Goal: Information Seeking & Learning: Learn about a topic

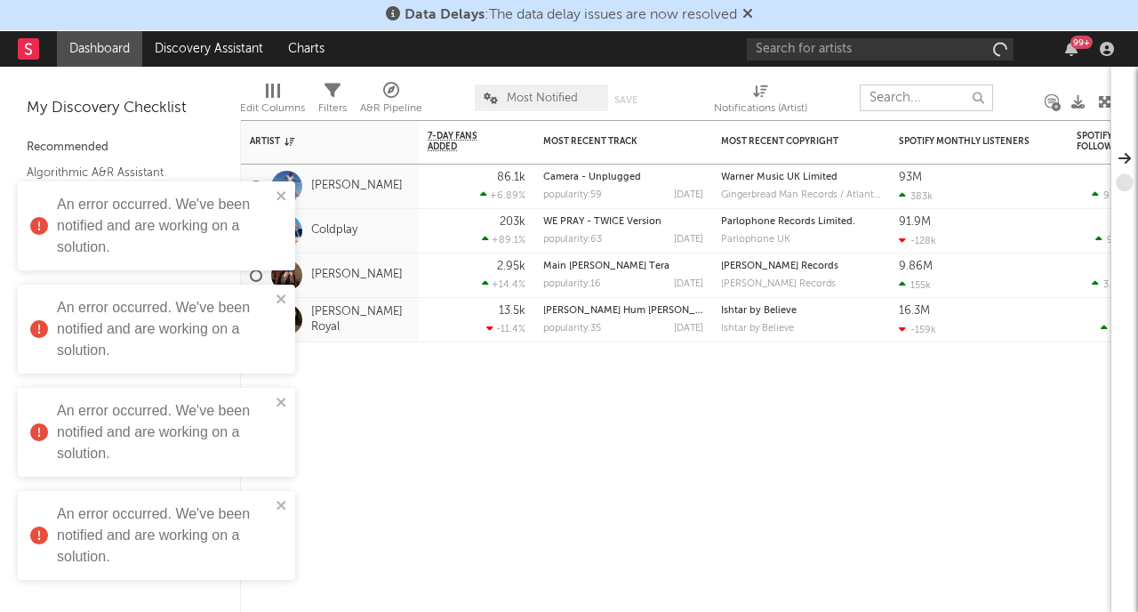
click at [918, 98] on input "text" at bounding box center [926, 97] width 133 height 27
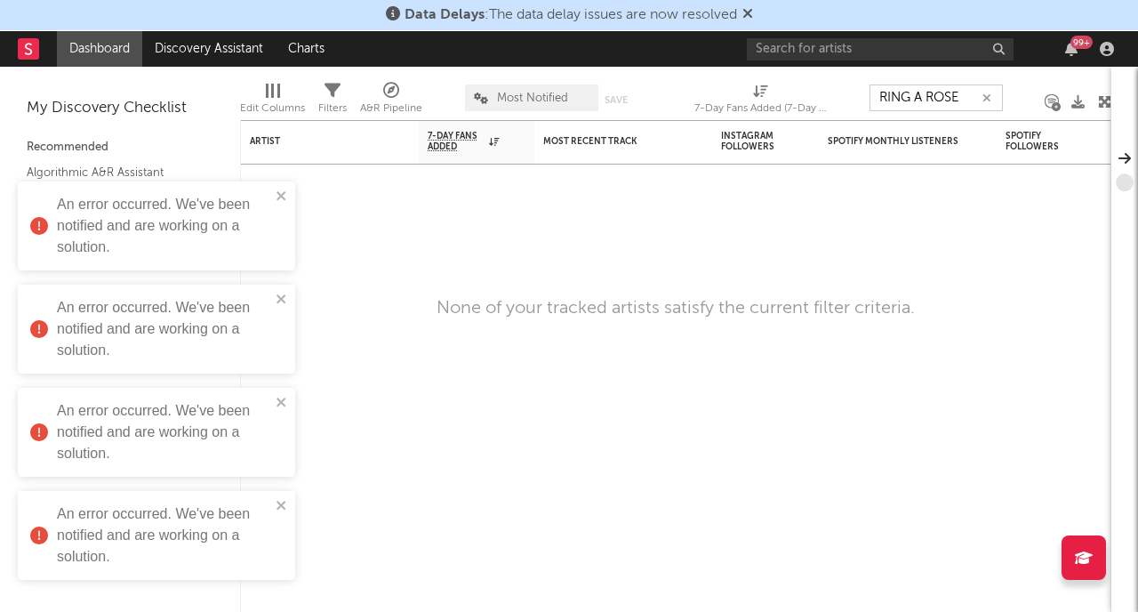
type input "RING A ROSE"
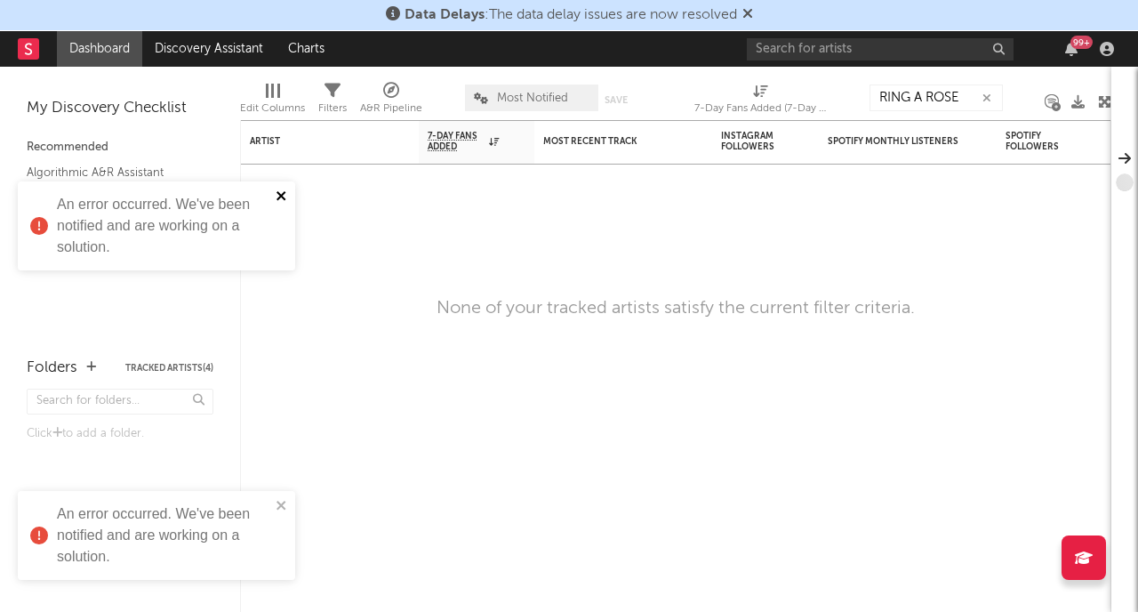
click at [285, 193] on icon "close" at bounding box center [282, 195] width 12 height 14
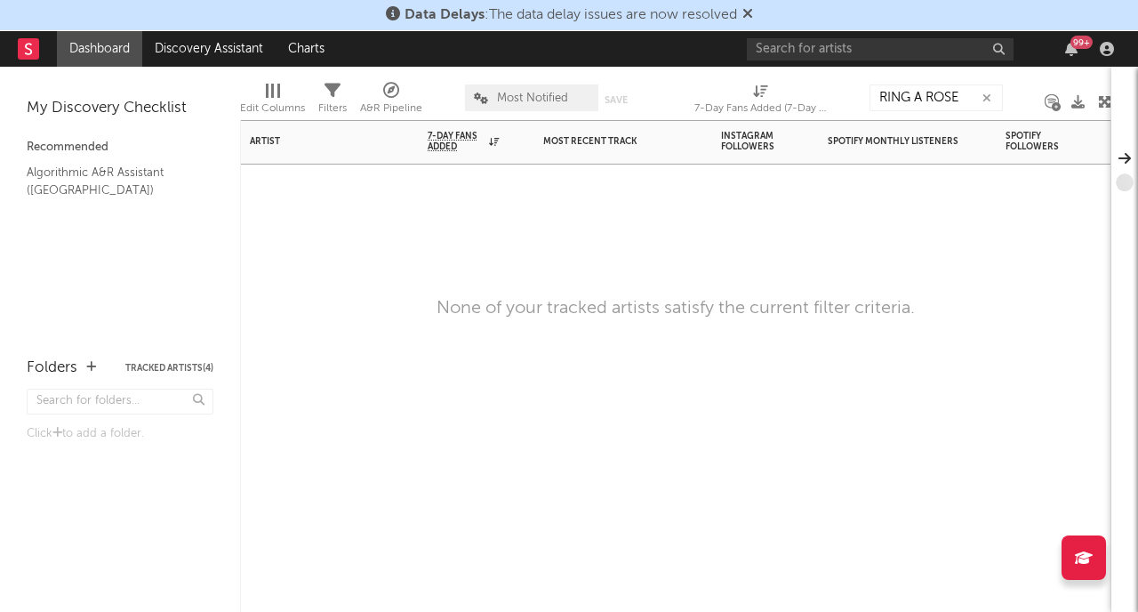
click at [469, 184] on div at bounding box center [477, 190] width 116 height 53
click at [782, 55] on input "text" at bounding box center [880, 49] width 267 height 22
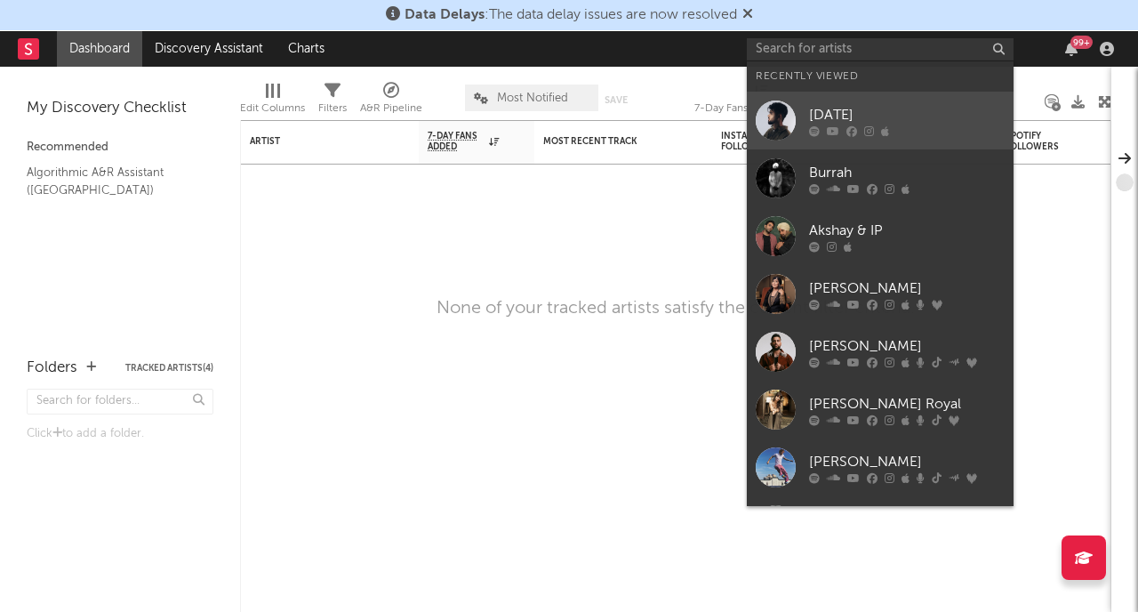
click at [843, 113] on div "[DATE]" at bounding box center [907, 114] width 196 height 21
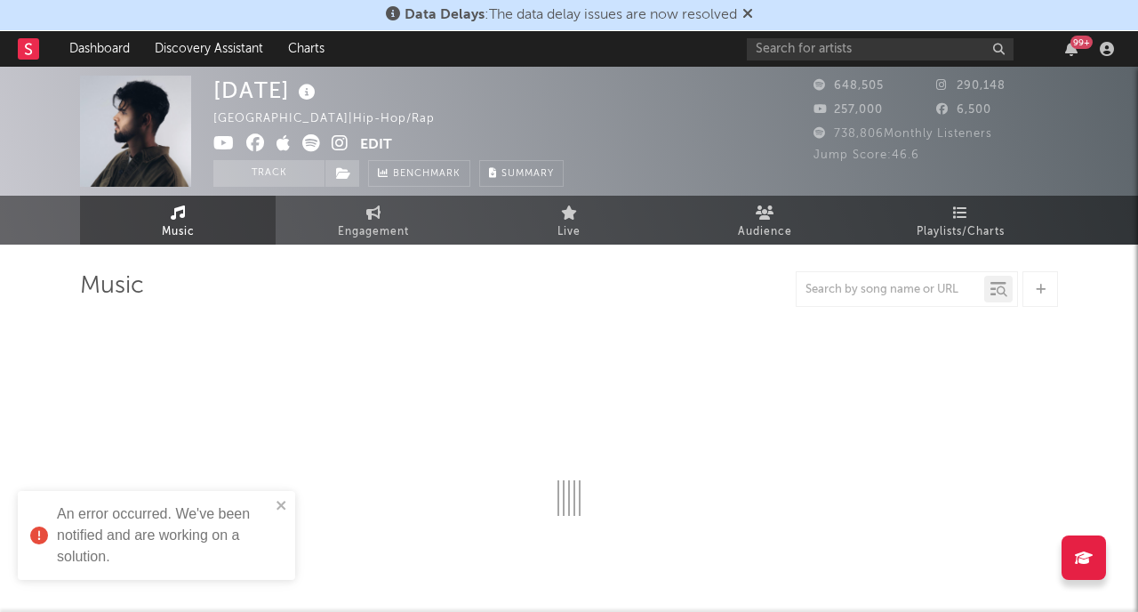
select select "6m"
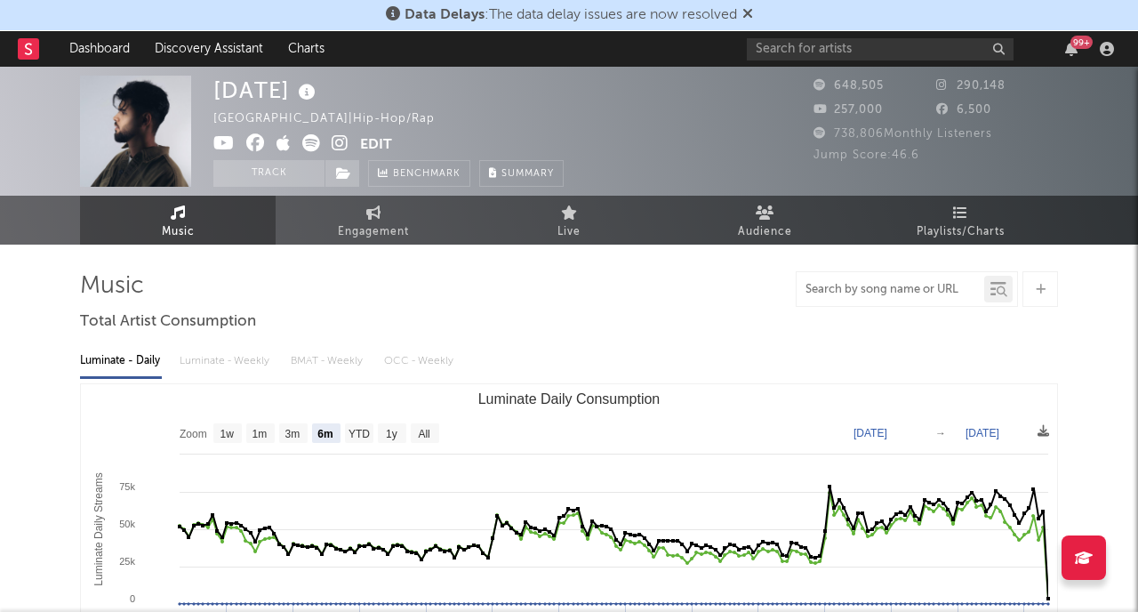
click at [893, 284] on input "text" at bounding box center [891, 290] width 188 height 14
type input "RING A ROSE"
click at [963, 221] on span "Playlists/Charts" at bounding box center [961, 231] width 88 height 21
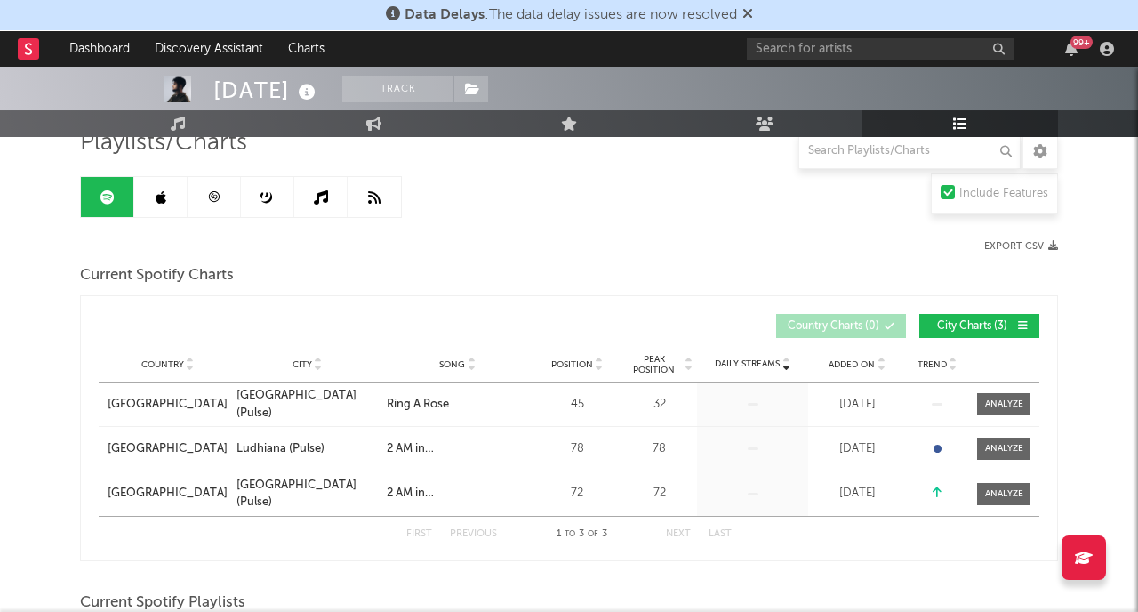
scroll to position [131, 0]
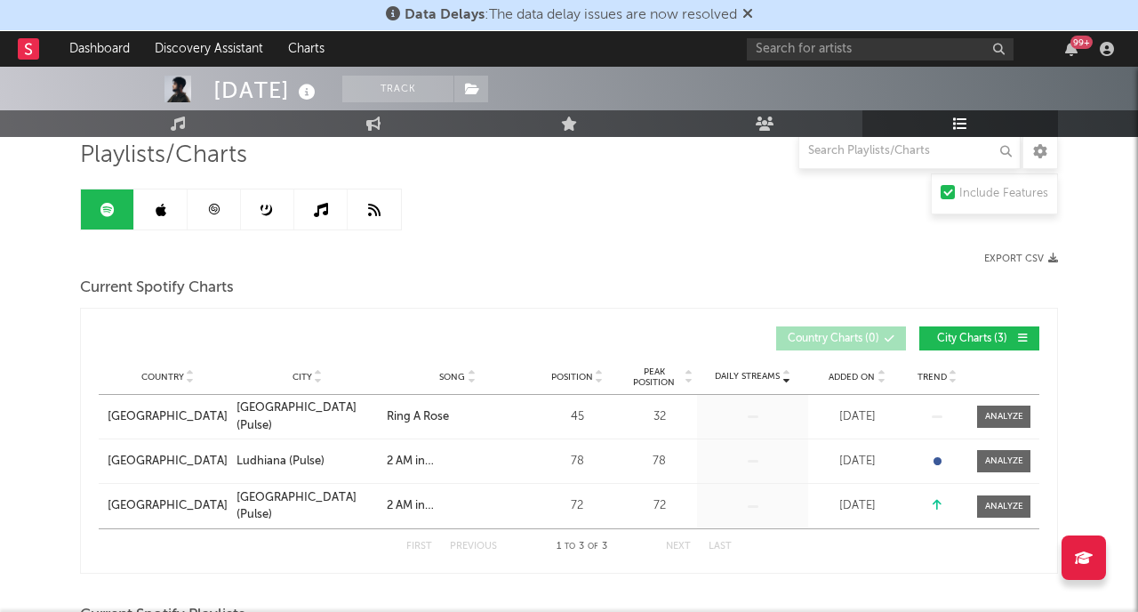
click at [975, 336] on span "City Charts ( 3 )" at bounding box center [972, 338] width 82 height 11
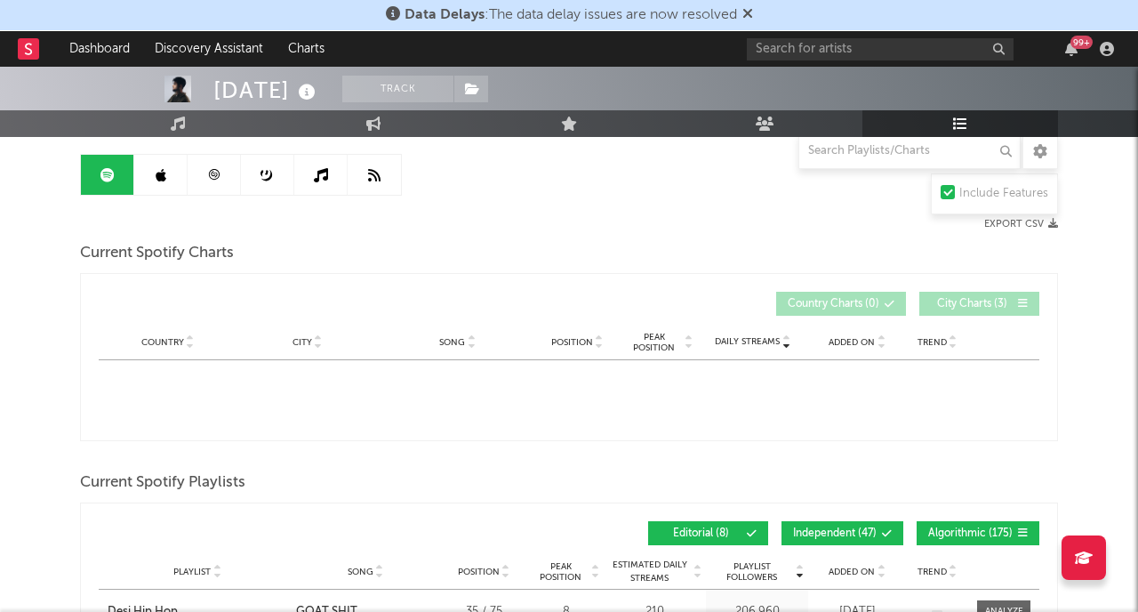
scroll to position [163, 0]
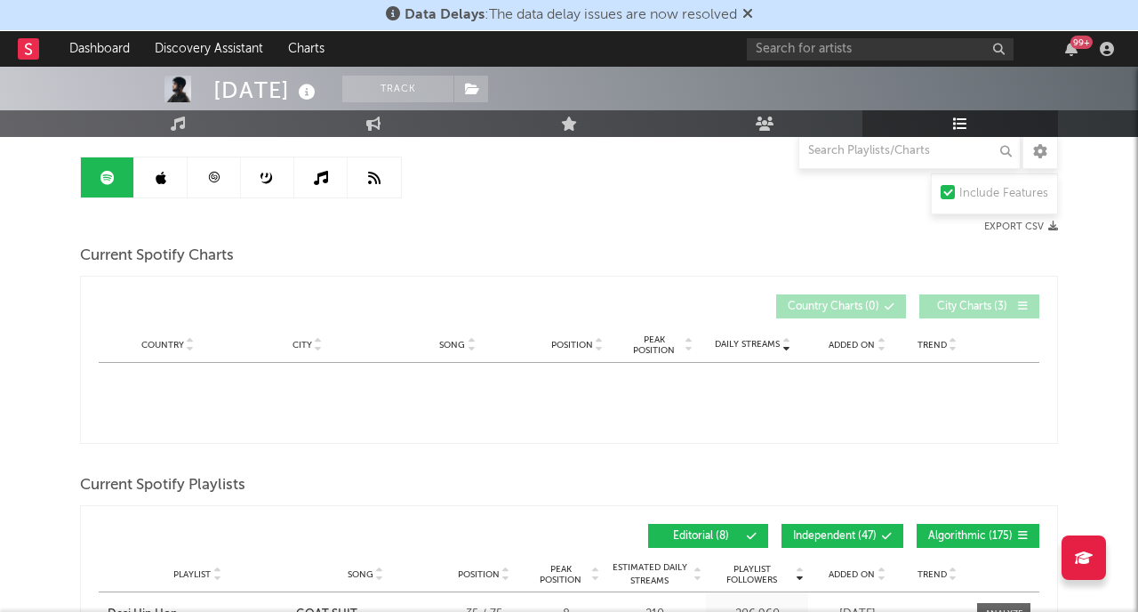
click at [963, 300] on button "City Charts ( 3 )" at bounding box center [979, 306] width 120 height 24
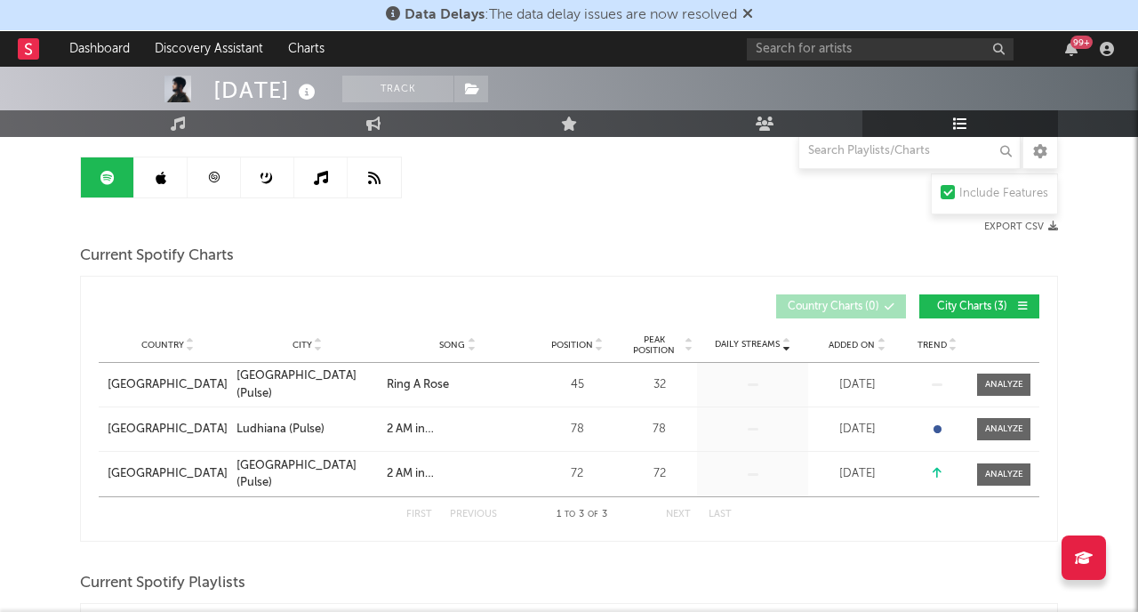
click at [156, 182] on icon at bounding box center [161, 178] width 11 height 14
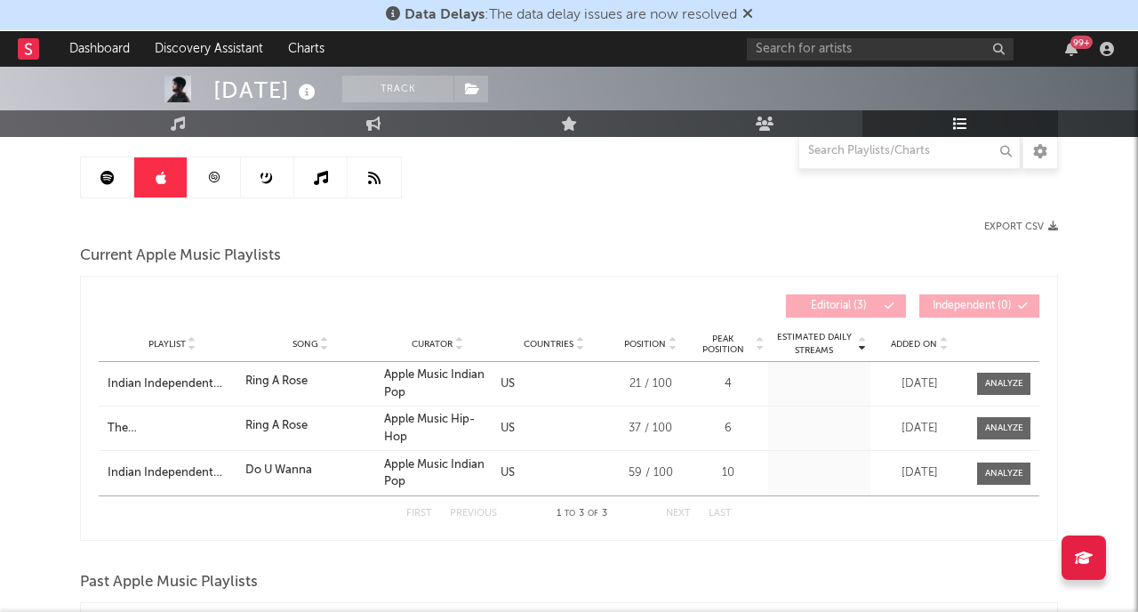
click at [118, 194] on link at bounding box center [107, 177] width 53 height 40
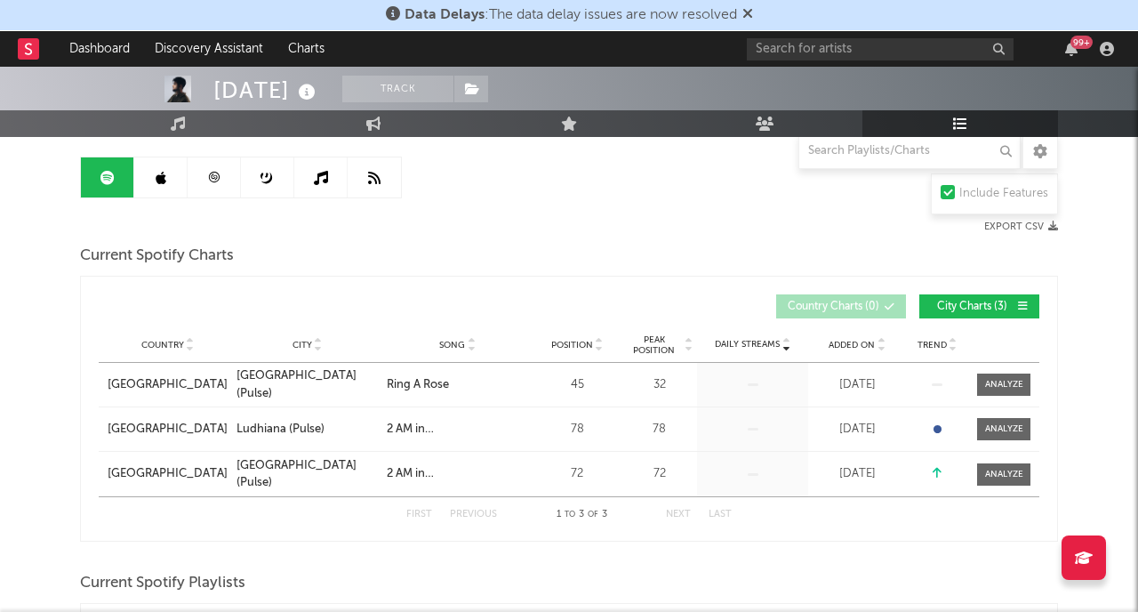
click at [118, 189] on link at bounding box center [107, 177] width 53 height 40
click at [163, 185] on link at bounding box center [160, 177] width 53 height 40
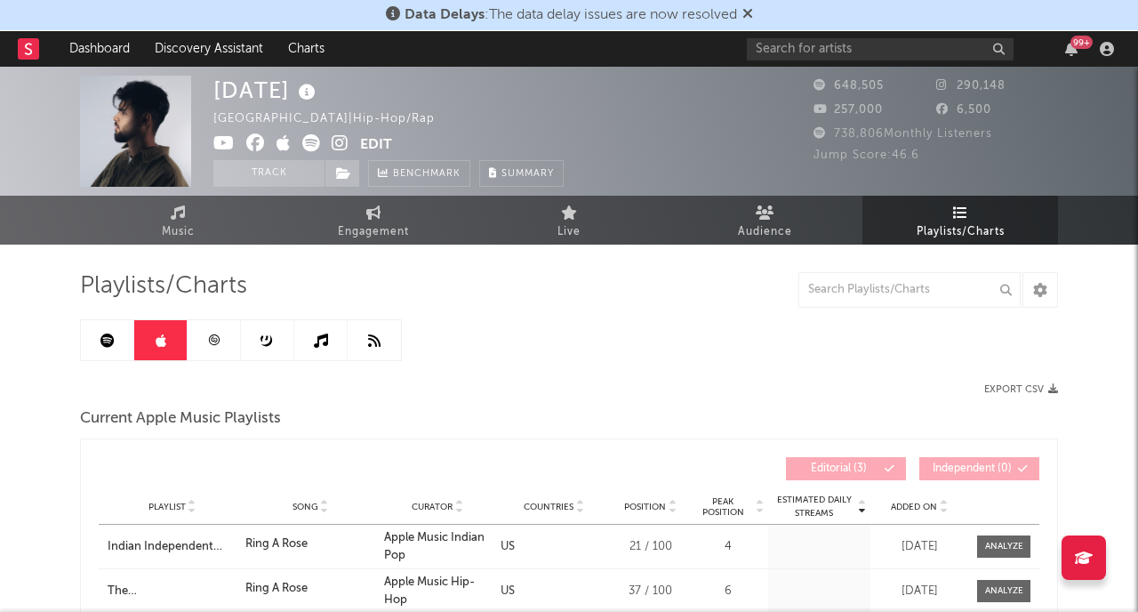
click at [218, 322] on link at bounding box center [214, 340] width 53 height 40
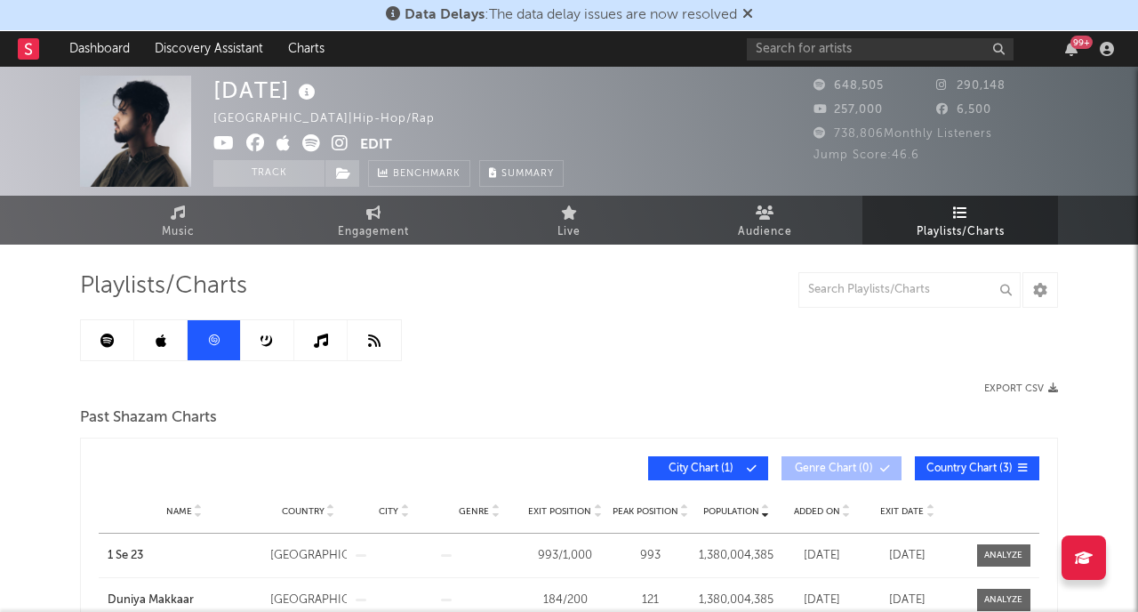
click at [266, 325] on link at bounding box center [267, 340] width 53 height 40
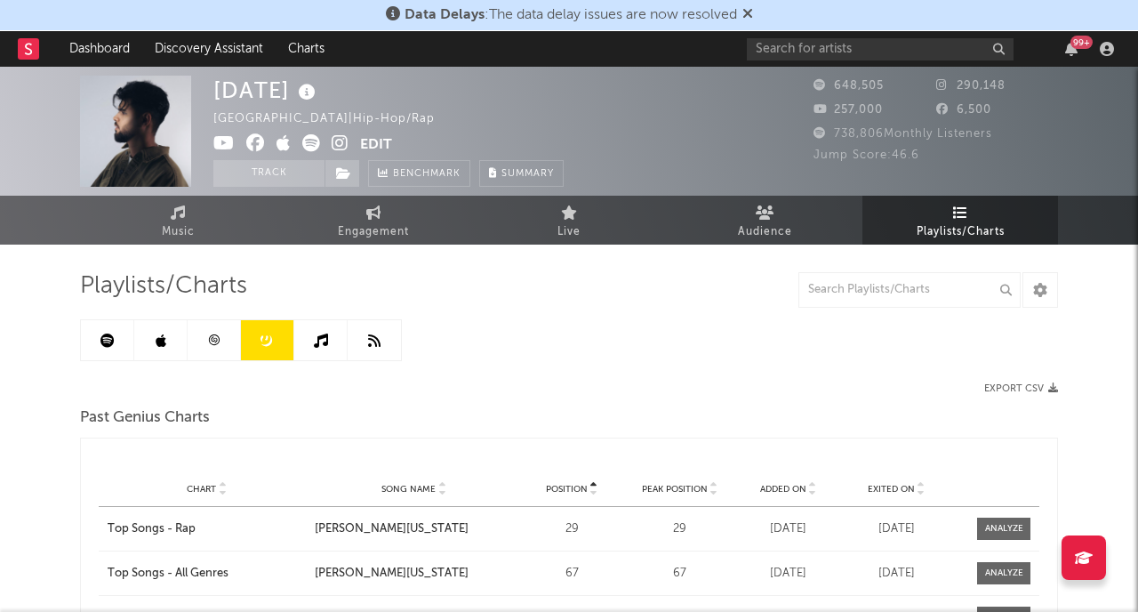
click at [317, 341] on icon at bounding box center [321, 340] width 14 height 14
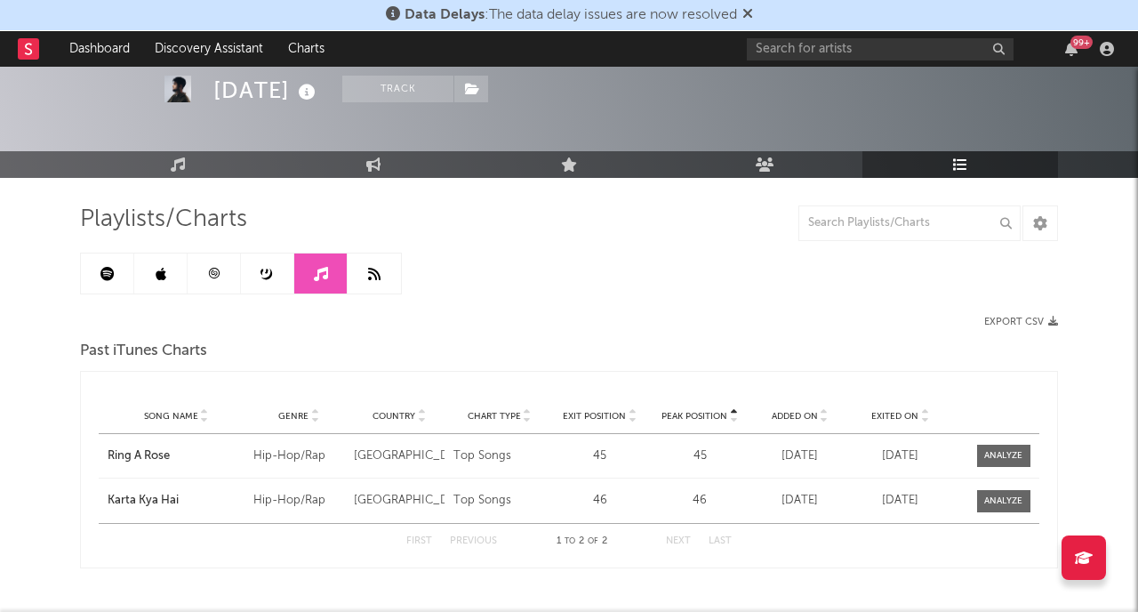
scroll to position [60, 0]
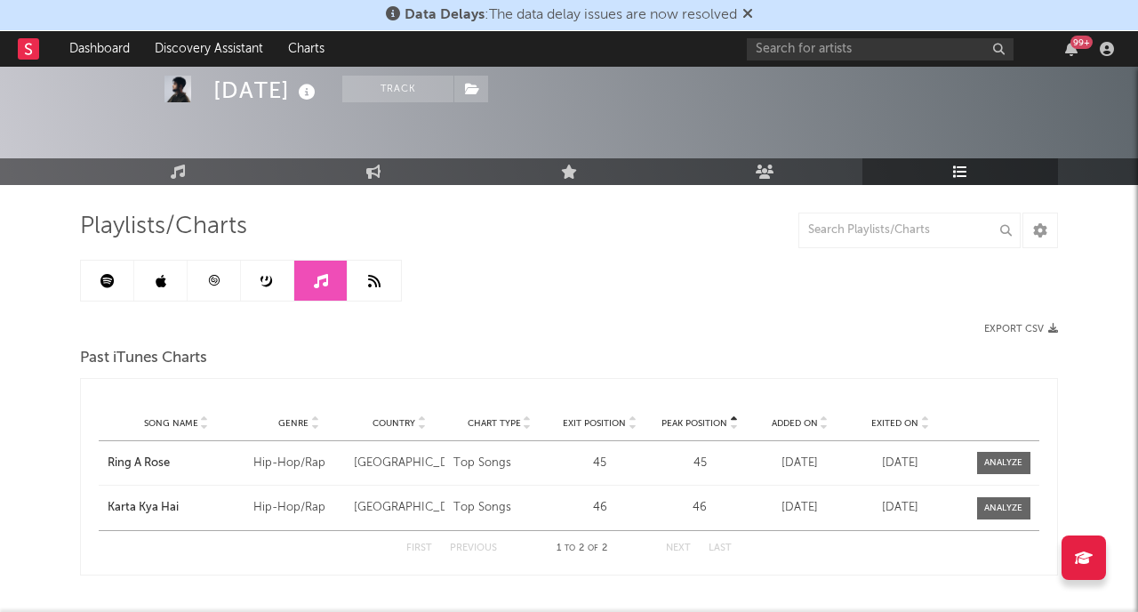
click at [365, 275] on link at bounding box center [374, 280] width 53 height 40
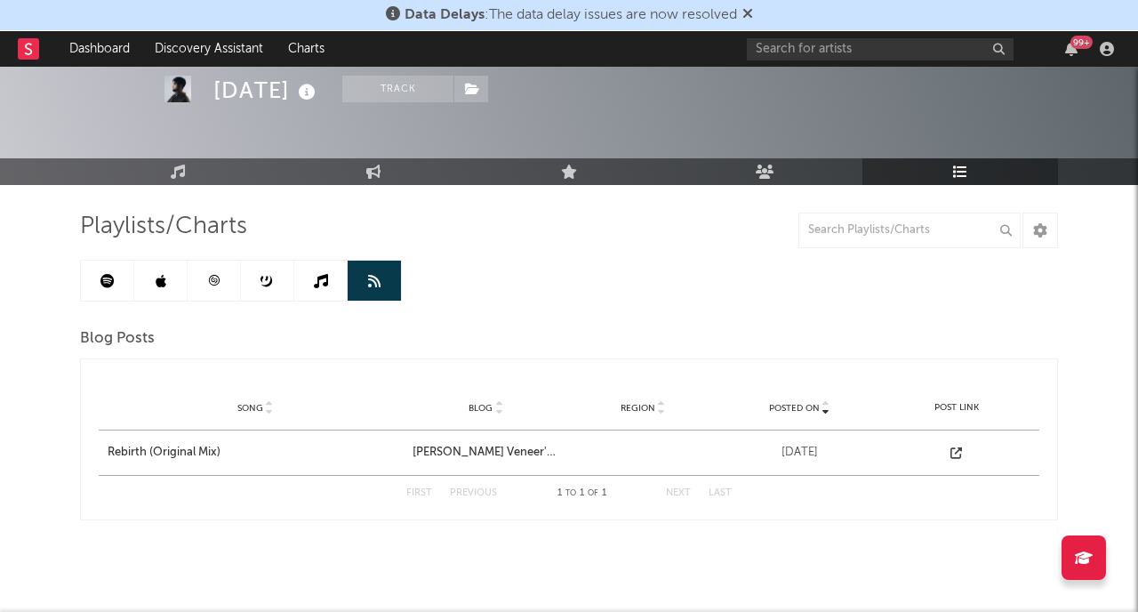
click at [211, 275] on icon at bounding box center [213, 280] width 13 height 13
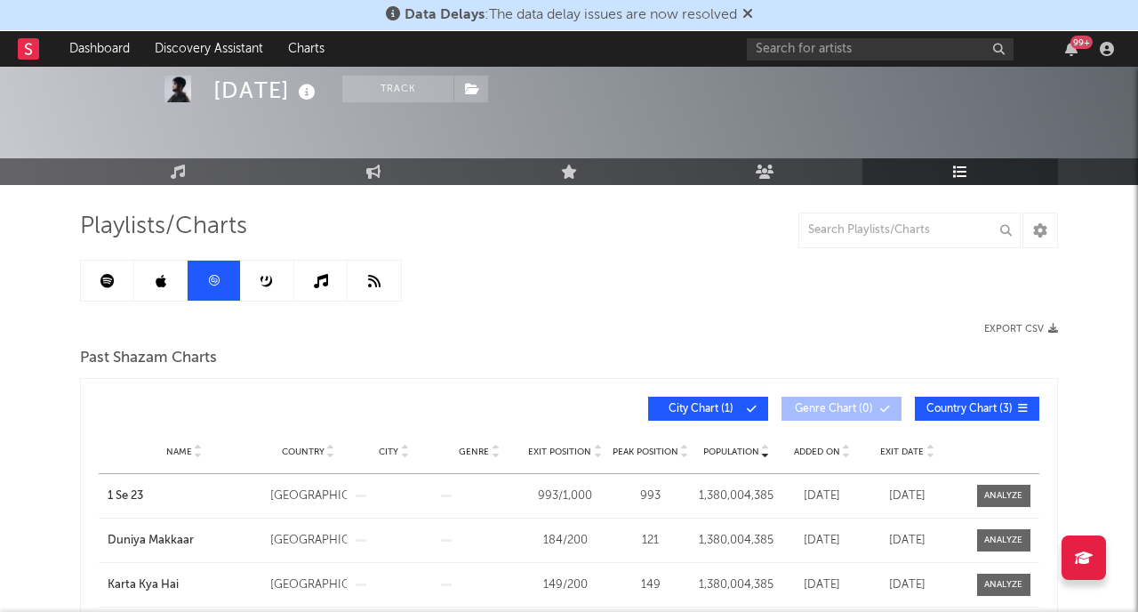
click at [104, 270] on link at bounding box center [107, 280] width 53 height 40
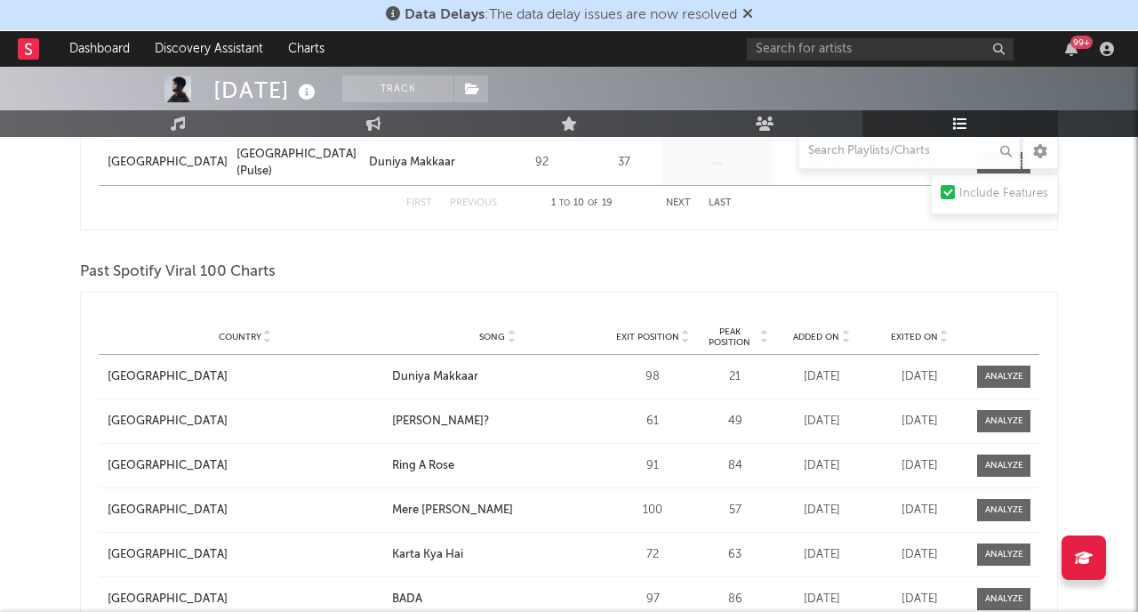
scroll to position [1753, 0]
